Goal: Information Seeking & Learning: Check status

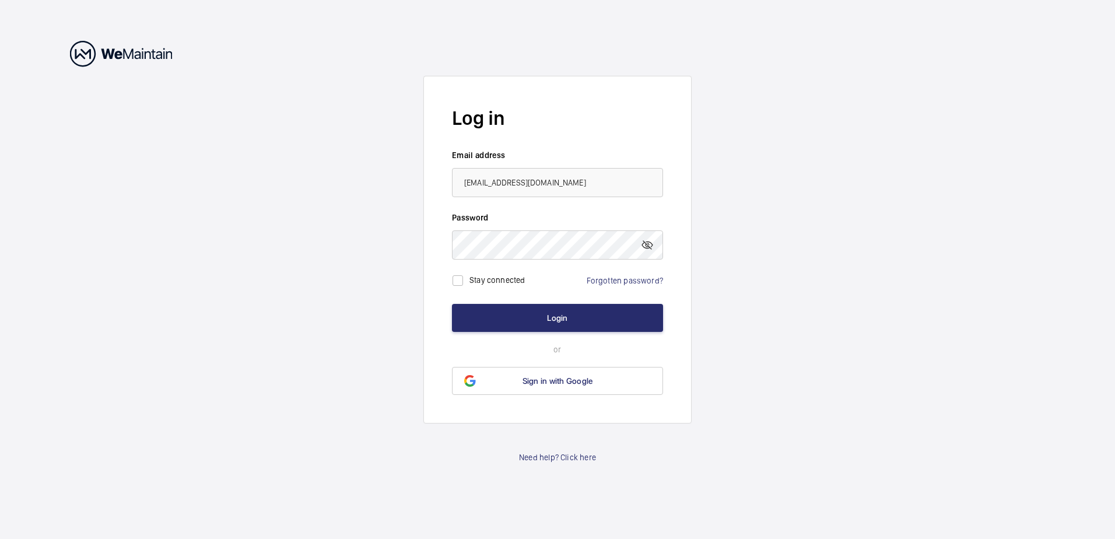
click at [452, 304] on button "Login" at bounding box center [557, 318] width 211 height 28
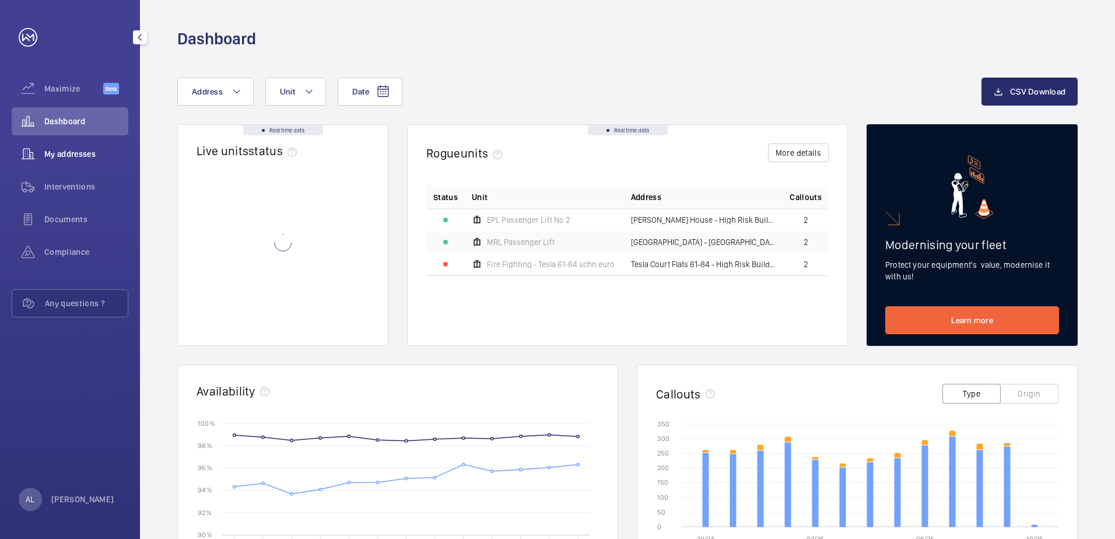
click at [64, 150] on span "My addresses" at bounding box center [86, 154] width 84 height 12
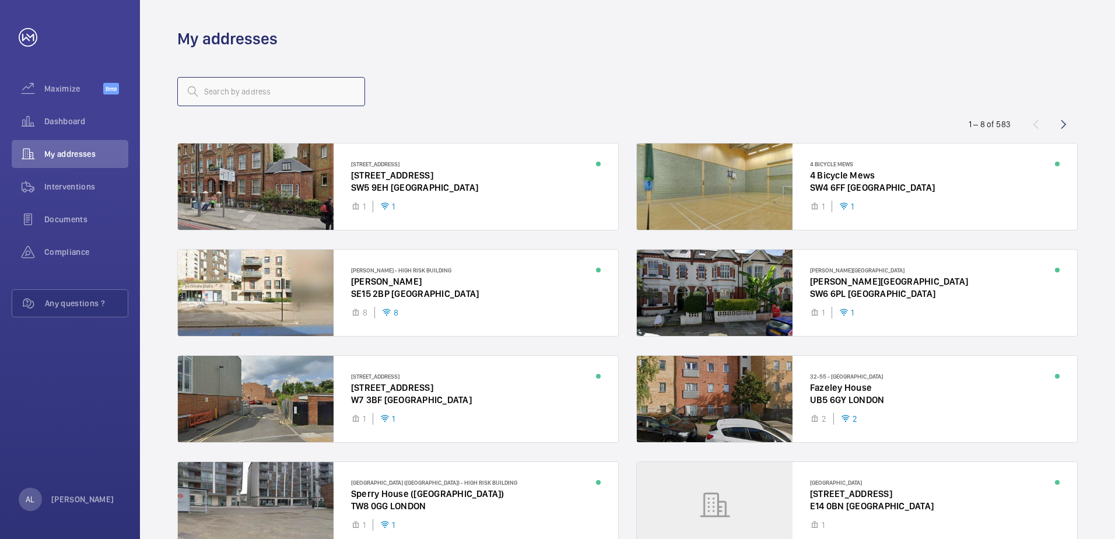
click at [238, 92] on input "text" at bounding box center [271, 91] width 188 height 29
type input "2"
type input "woolwich reach"
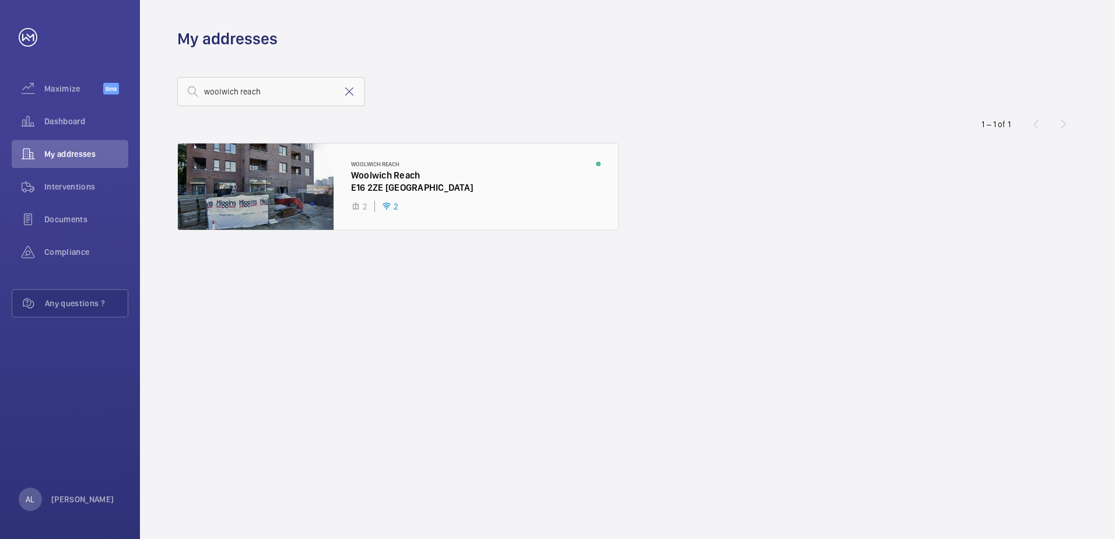
click at [254, 171] on div at bounding box center [398, 186] width 440 height 86
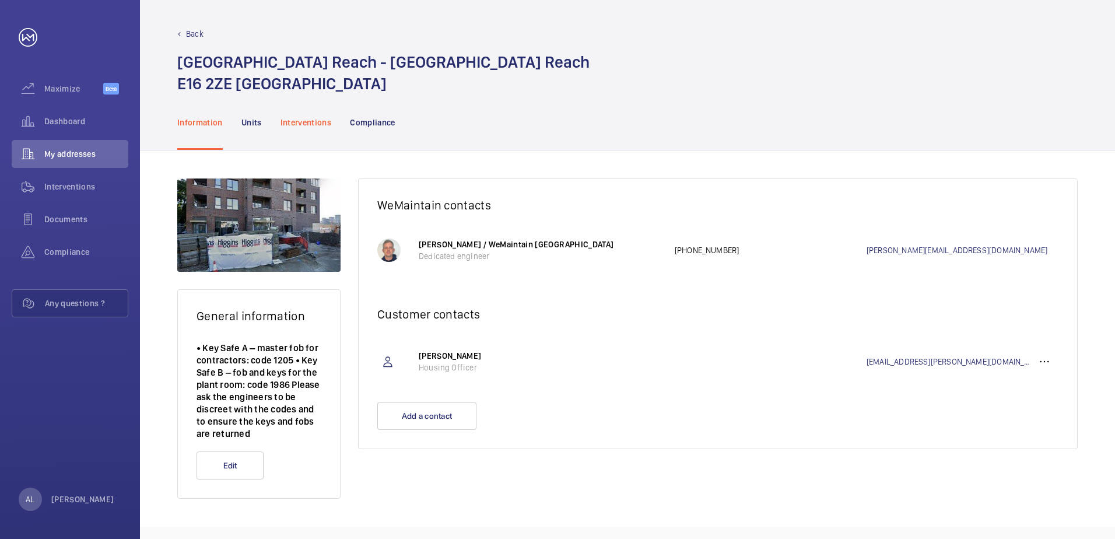
click at [308, 120] on p "Interventions" at bounding box center [305, 123] width 51 height 12
